Goal: Information Seeking & Learning: Check status

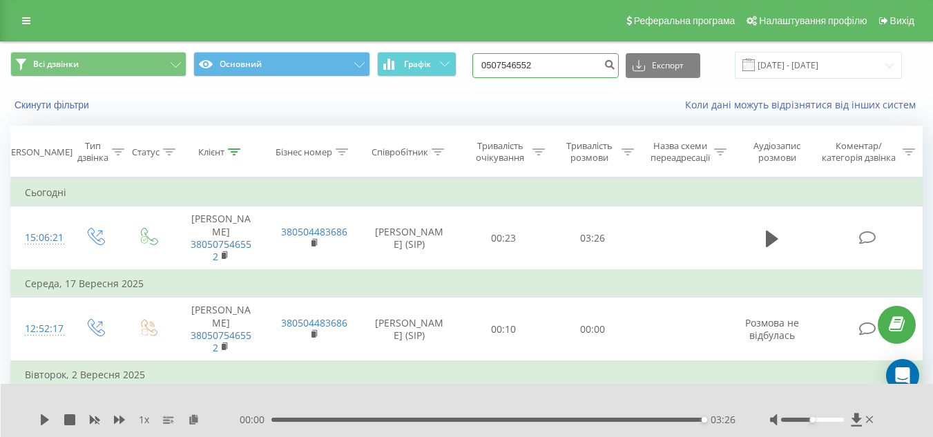
click at [560, 67] on input "0507546552" at bounding box center [546, 65] width 146 height 25
paste input "+380 99 847 1503"
type input "+380 99 847 1503"
click at [616, 64] on icon "submit" at bounding box center [610, 63] width 12 height 8
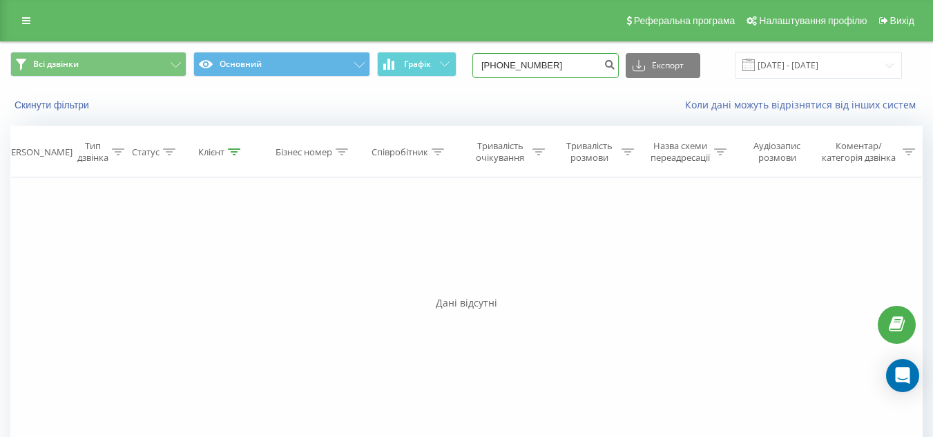
click at [507, 64] on input "[PHONE_NUMBER]" at bounding box center [546, 65] width 146 height 25
click at [513, 68] on input "[PHONE_NUMBER]" at bounding box center [546, 65] width 146 height 25
type input "0998471503"
click at [616, 67] on icon "submit" at bounding box center [610, 63] width 12 height 8
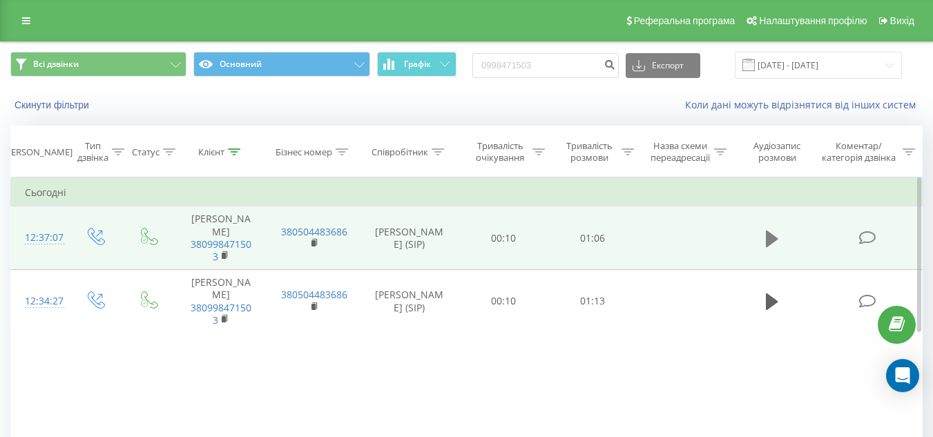
click at [777, 238] on icon at bounding box center [772, 239] width 12 height 17
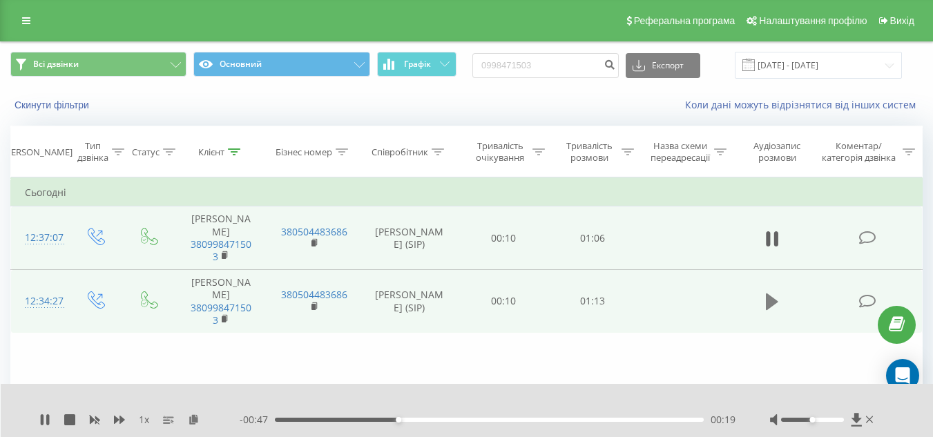
click at [777, 305] on icon at bounding box center [772, 301] width 12 height 19
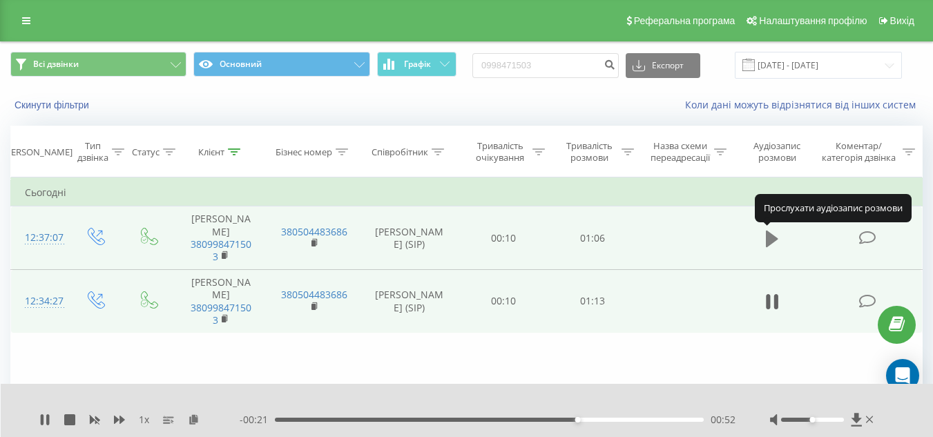
click at [768, 249] on button at bounding box center [772, 239] width 21 height 21
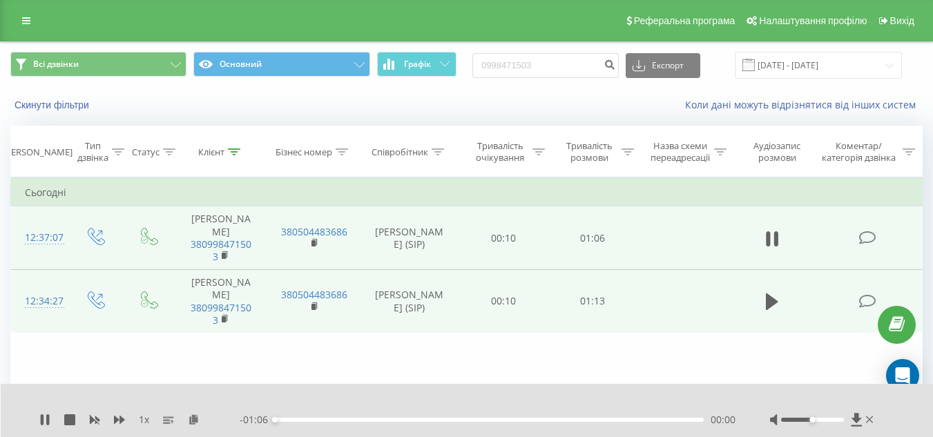
click at [374, 416] on div "- 01:06 00:00 00:00" at bounding box center [488, 420] width 496 height 14
click at [374, 420] on div "00:15" at bounding box center [489, 420] width 429 height 4
click at [122, 424] on icon at bounding box center [119, 420] width 11 height 11
click at [117, 419] on icon at bounding box center [119, 420] width 11 height 8
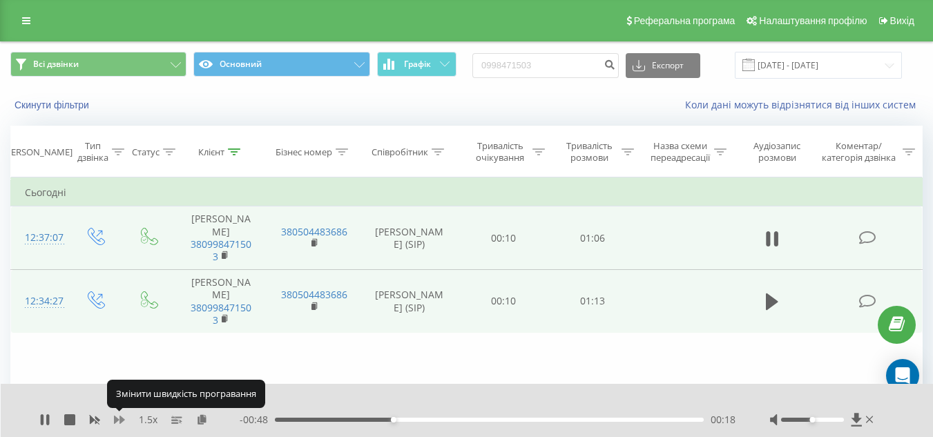
click at [117, 419] on icon at bounding box center [119, 420] width 11 height 8
click at [117, 418] on icon at bounding box center [119, 420] width 11 height 11
